Goal: Task Accomplishment & Management: Manage account settings

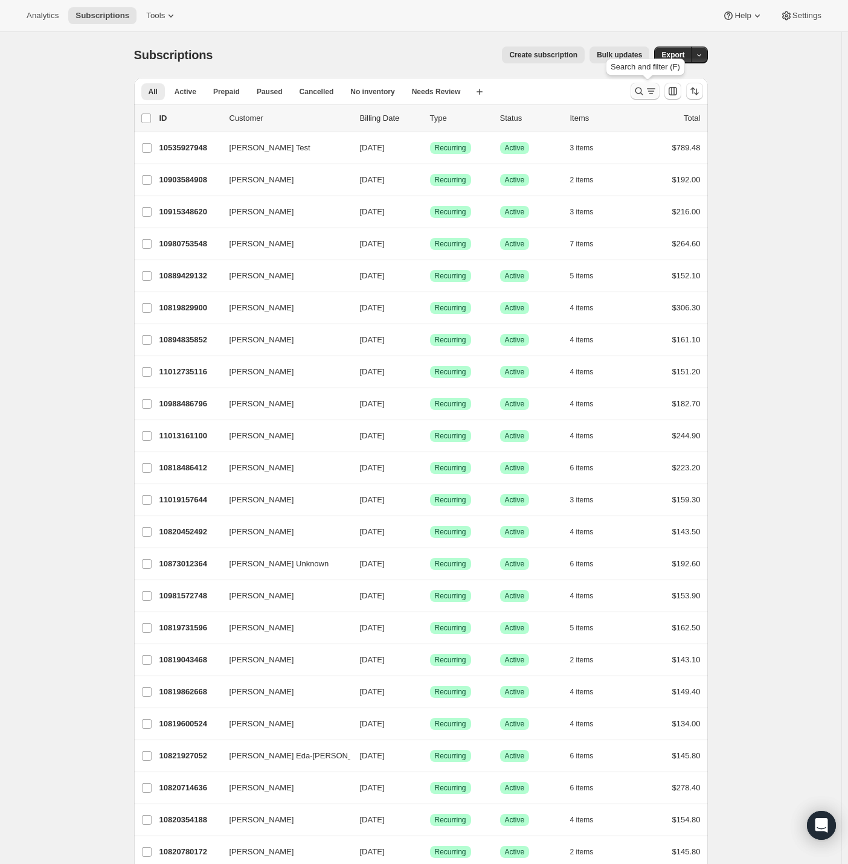
click at [647, 85] on button "Search and filter results" at bounding box center [644, 91] width 29 height 17
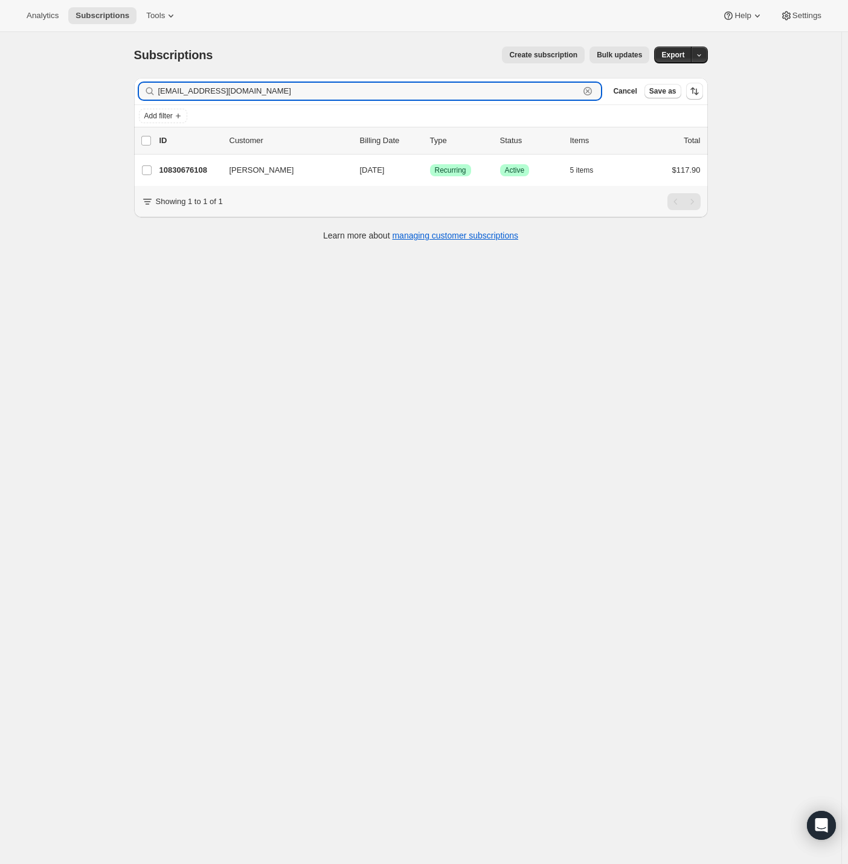
drag, startPoint x: 101, startPoint y: 90, endPoint x: 80, endPoint y: 89, distance: 21.7
click at [80, 89] on div "Subscriptions. This page is ready Subscriptions Create subscription Bulk update…" at bounding box center [420, 464] width 841 height 864
paste input "mesmiles"
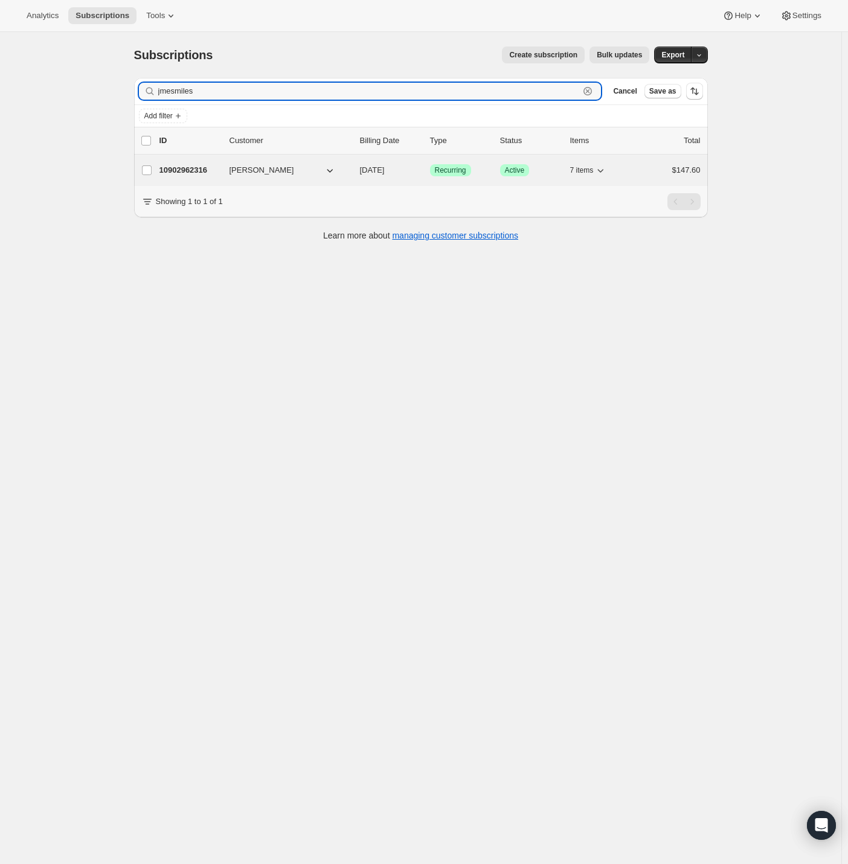
type input "jmesmiles"
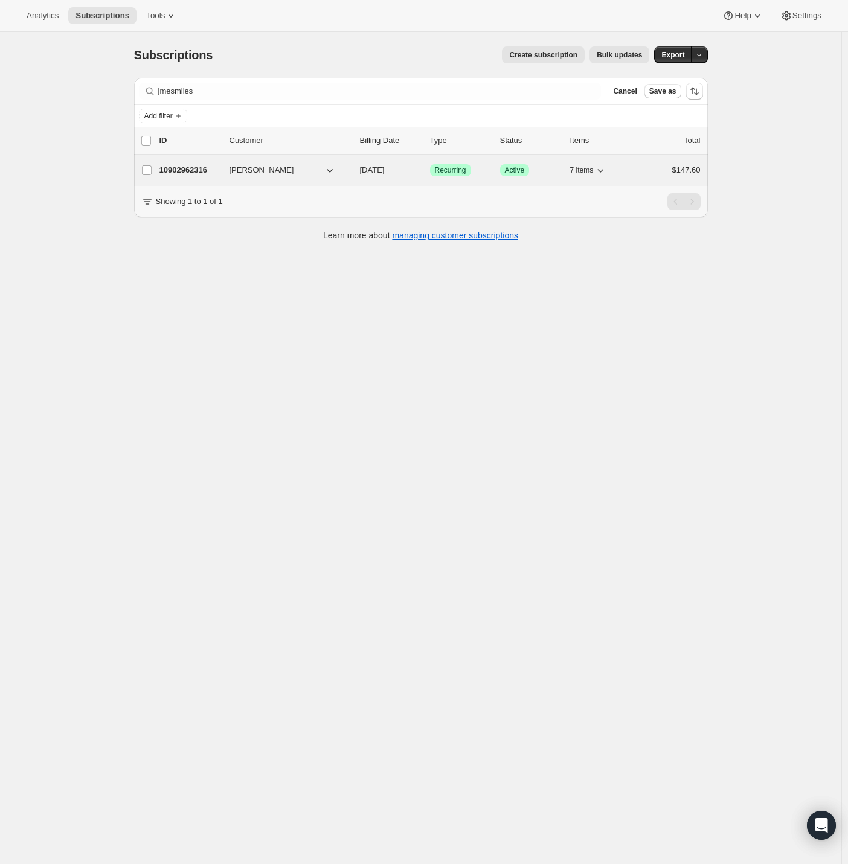
click at [187, 173] on p "10902962316" at bounding box center [189, 170] width 60 height 12
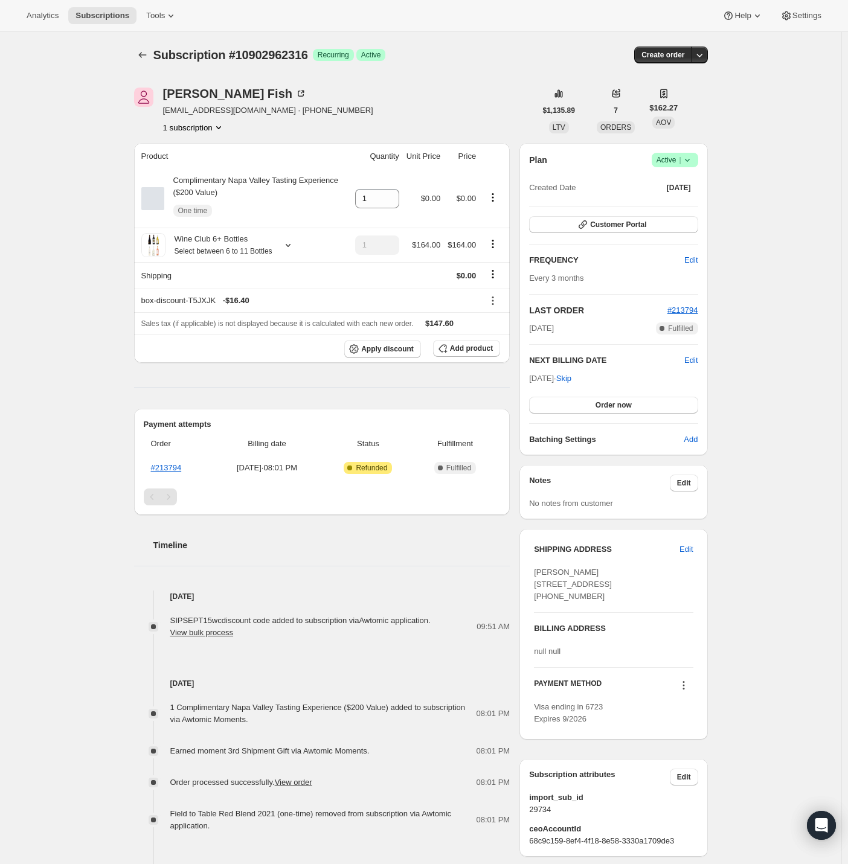
click at [689, 159] on icon at bounding box center [687, 160] width 12 height 12
click at [691, 207] on span "Cancel subscription" at bounding box center [673, 203] width 68 height 9
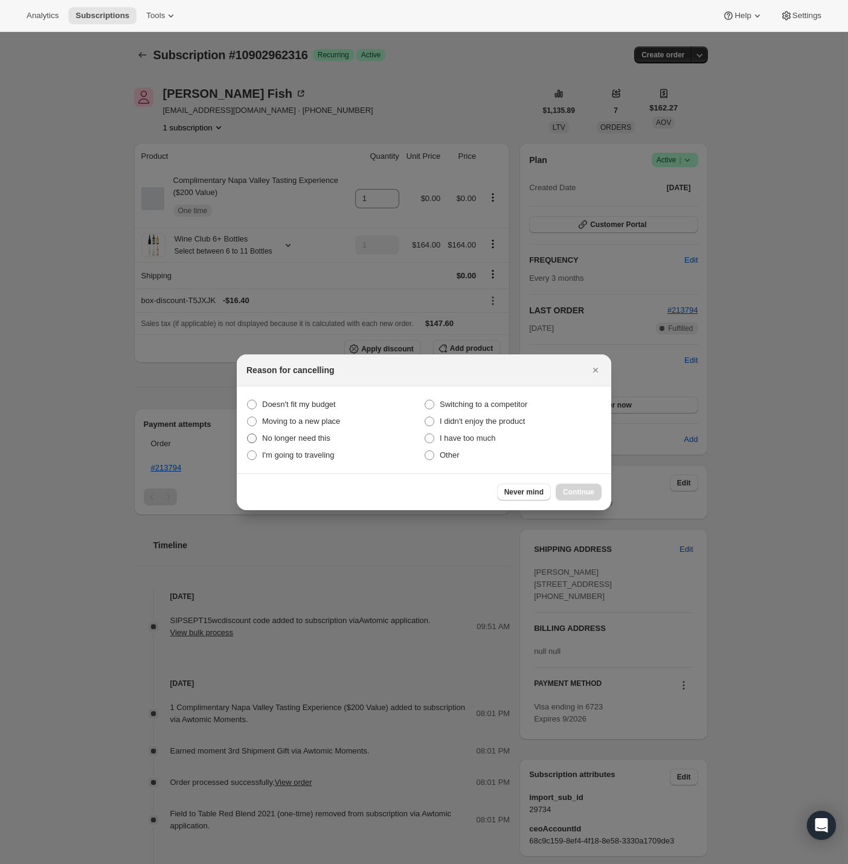
click at [275, 434] on span "No longer need this" at bounding box center [296, 438] width 68 height 9
click at [248, 440] on span ":rbs:" at bounding box center [252, 439] width 10 height 10
click at [248, 434] on this "No longer need this" at bounding box center [247, 434] width 1 height 1
radio this "true"
click at [583, 489] on span "Continue" at bounding box center [578, 492] width 31 height 10
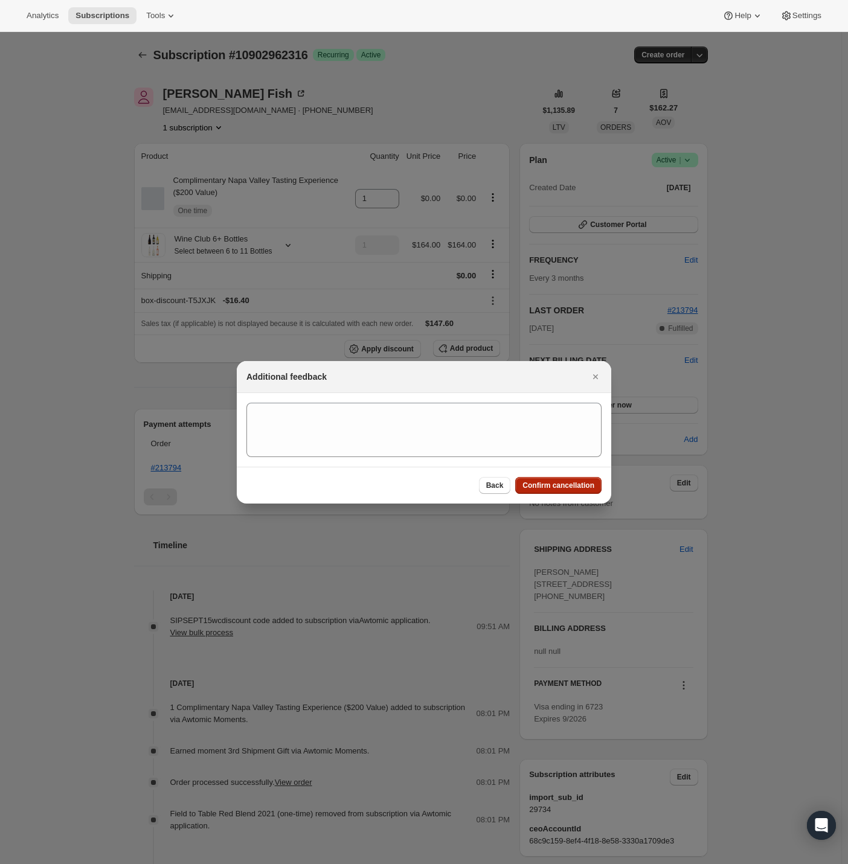
click at [571, 484] on span "Confirm cancellation" at bounding box center [558, 486] width 72 height 10
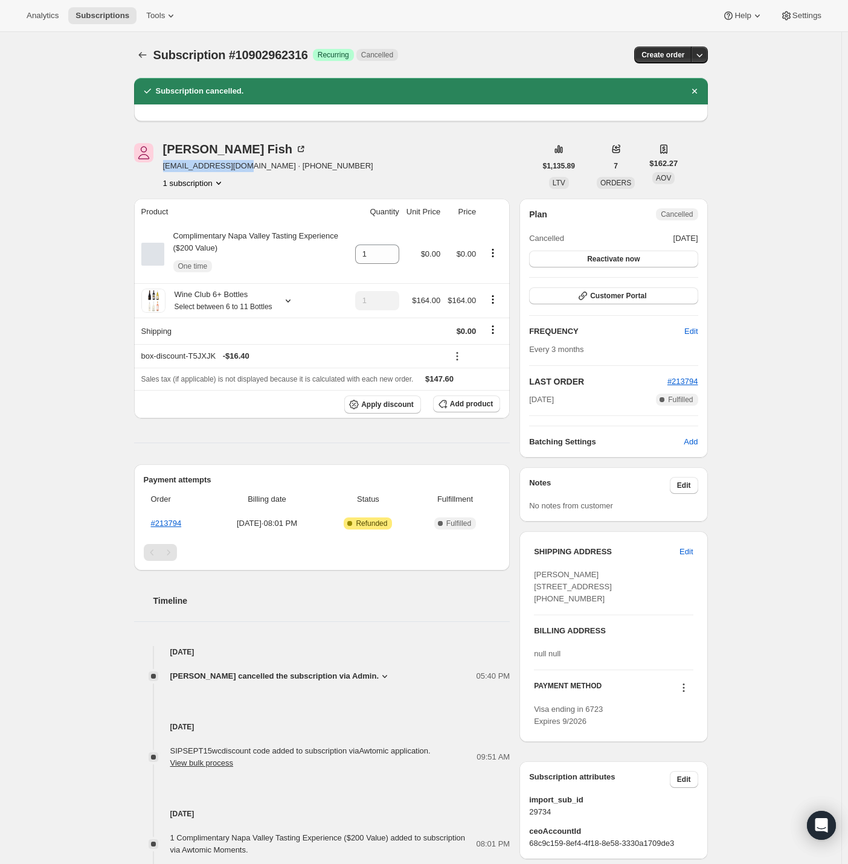
drag, startPoint x: 162, startPoint y: 170, endPoint x: 251, endPoint y: 167, distance: 88.2
click at [251, 167] on div "[PERSON_NAME] [EMAIL_ADDRESS][DOMAIN_NAME] · [PHONE_NUMBER] 1 subscription" at bounding box center [335, 166] width 402 height 46
copy span "[EMAIL_ADDRESS][DOMAIN_NAME]"
click at [406, 172] on div "[PERSON_NAME] [EMAIL_ADDRESS][DOMAIN_NAME] · [PHONE_NUMBER] 1 subscription" at bounding box center [335, 166] width 402 height 46
